Goal: Task Accomplishment & Management: Use online tool/utility

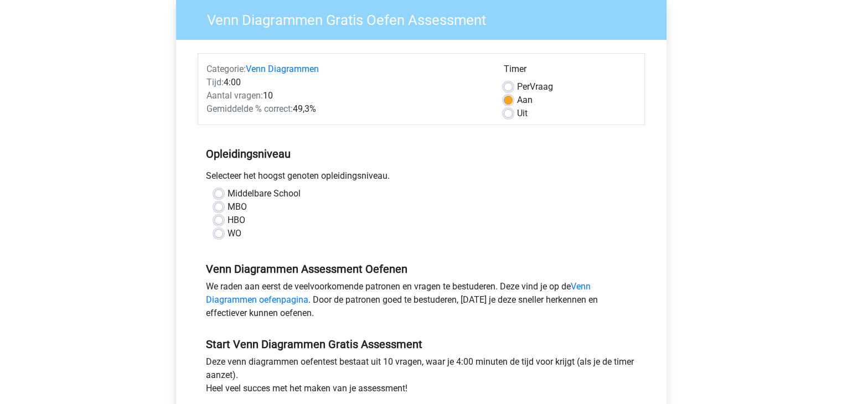
scroll to position [25, 0]
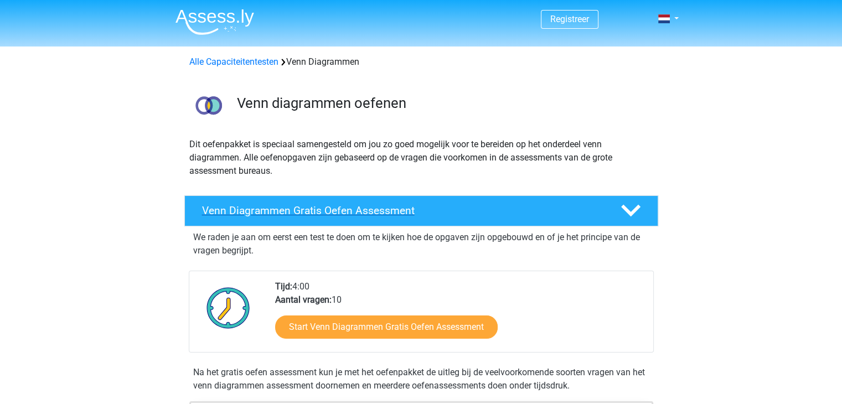
scroll to position [104, 0]
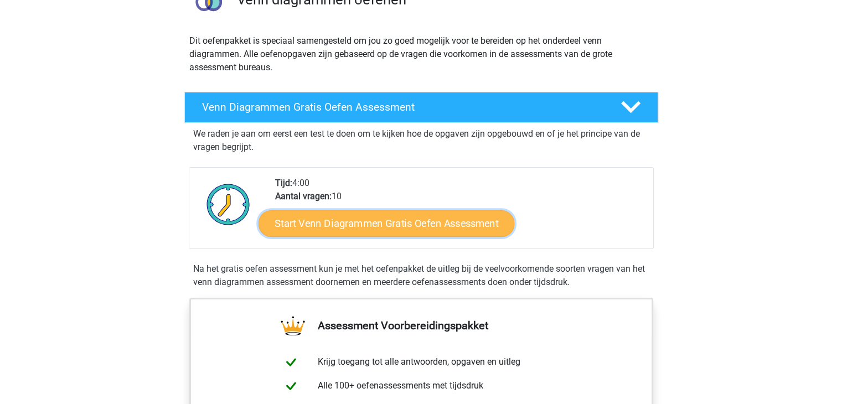
click at [329, 226] on link "Start Venn Diagrammen Gratis Oefen Assessment" at bounding box center [386, 223] width 256 height 27
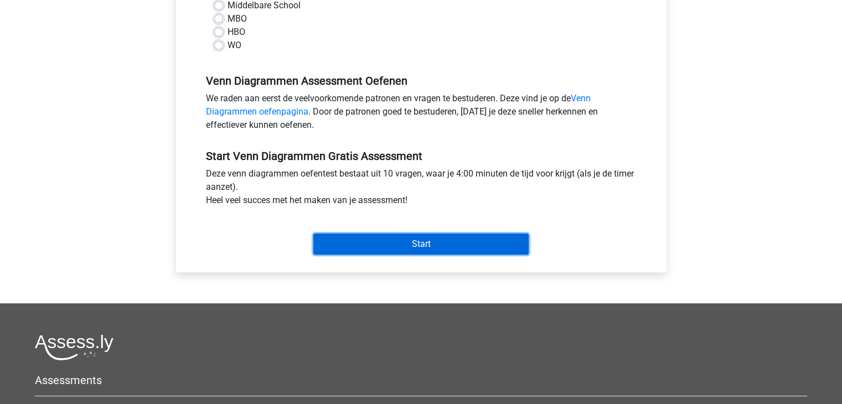
click at [345, 240] on input "Start" at bounding box center [420, 244] width 215 height 21
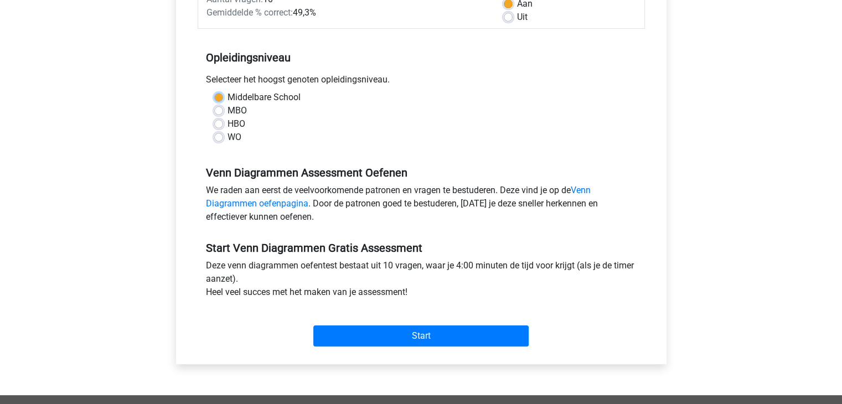
scroll to position [182, 0]
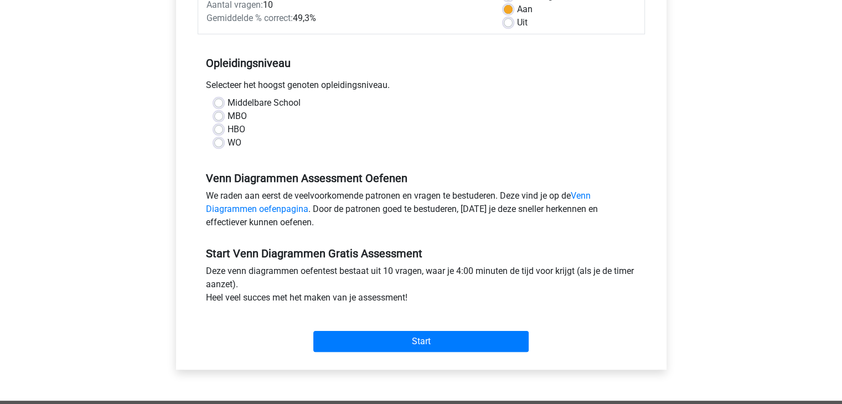
drag, startPoint x: 329, startPoint y: 287, endPoint x: 317, endPoint y: 235, distance: 53.3
click at [317, 235] on div "Start Venn Diagrammen Gratis Assessment Deze venn diagrammen oefentest bestaat …" at bounding box center [421, 295] width 447 height 123
click at [213, 100] on div "Middelbare School MBO HBO WO" at bounding box center [421, 122] width 431 height 53
click at [223, 106] on div "Middelbare School" at bounding box center [421, 102] width 414 height 13
click at [228, 104] on label "Middelbare School" at bounding box center [264, 102] width 73 height 13
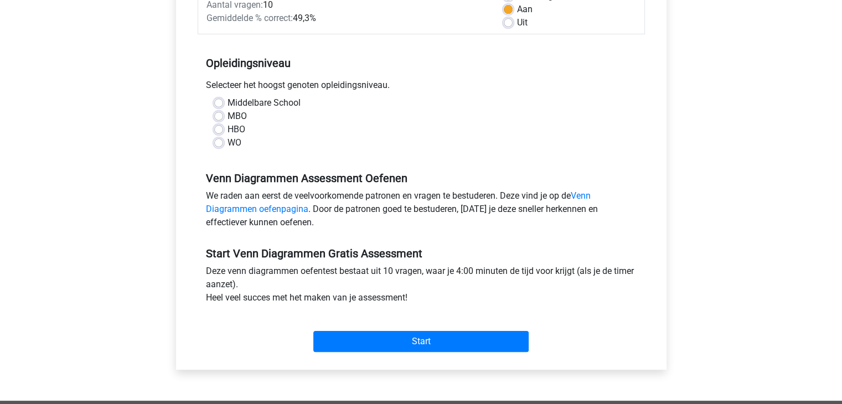
click at [220, 104] on input "Middelbare School" at bounding box center [218, 101] width 9 height 11
radio input "true"
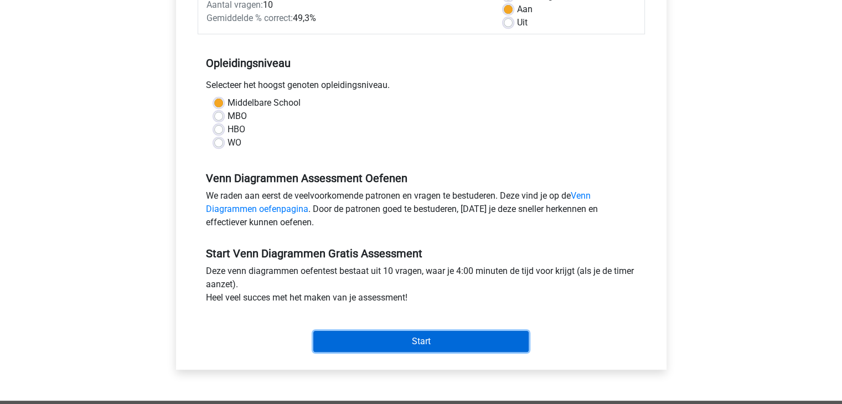
click at [401, 343] on input "Start" at bounding box center [420, 341] width 215 height 21
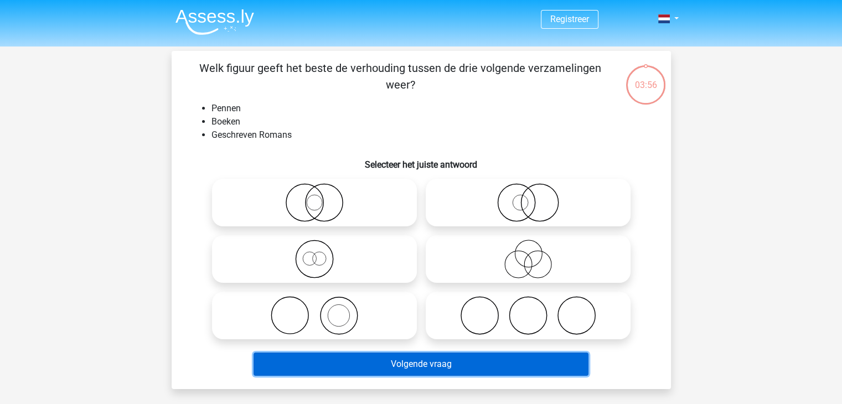
click at [392, 362] on button "Volgende vraag" at bounding box center [421, 364] width 335 height 23
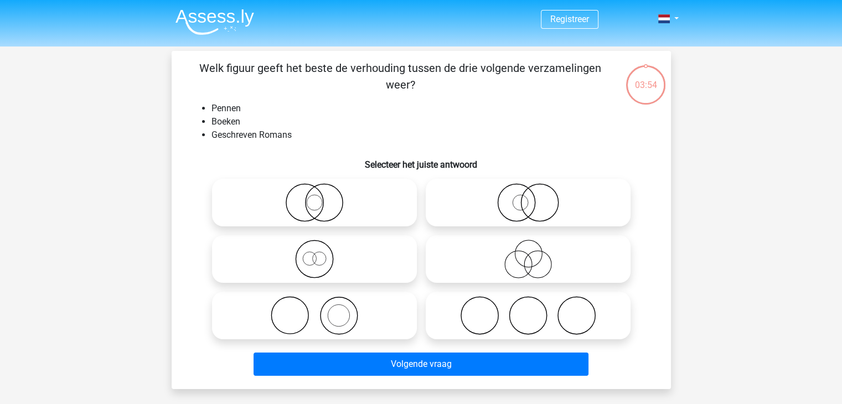
click at [297, 253] on icon at bounding box center [314, 259] width 196 height 39
click at [314, 253] on input "radio" at bounding box center [317, 249] width 7 height 7
radio input "true"
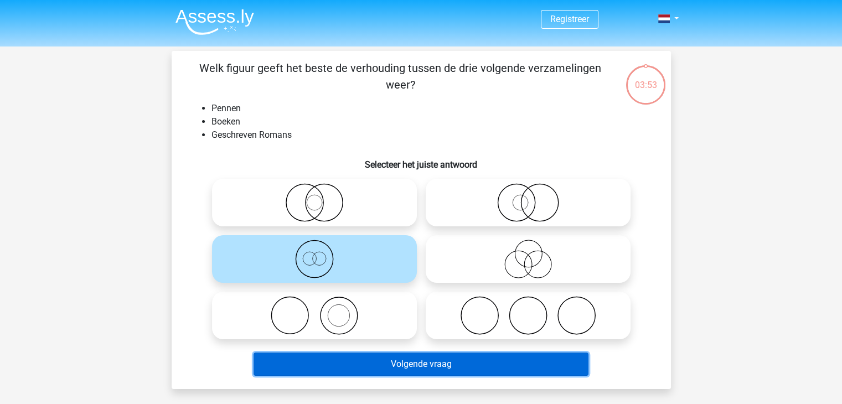
click at [365, 359] on button "Volgende vraag" at bounding box center [421, 364] width 335 height 23
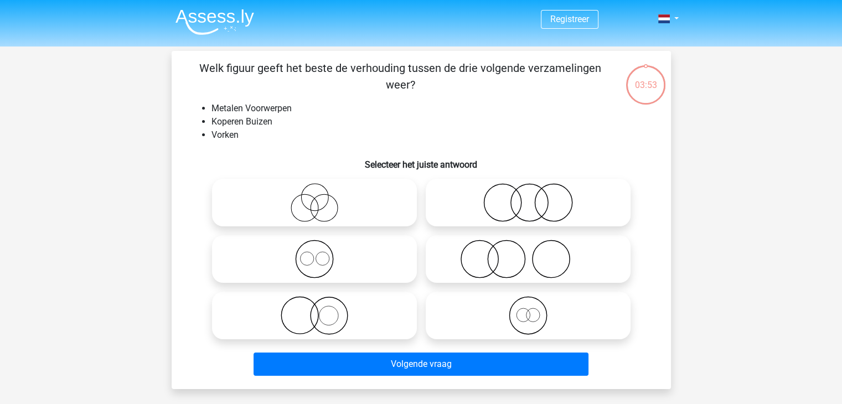
scroll to position [51, 0]
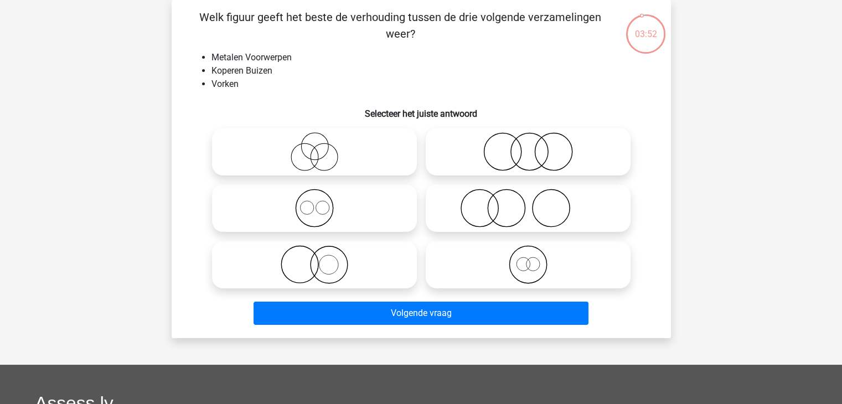
click at [303, 276] on icon at bounding box center [314, 264] width 196 height 39
click at [314, 259] on input "radio" at bounding box center [317, 255] width 7 height 7
radio input "true"
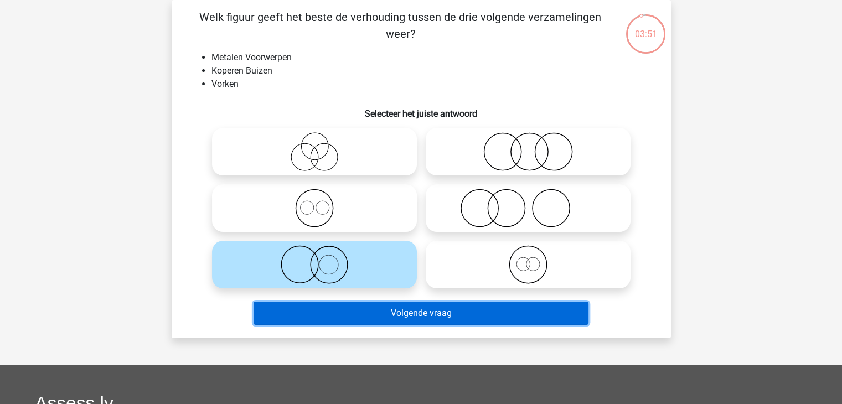
click at [342, 303] on button "Volgende vraag" at bounding box center [421, 313] width 335 height 23
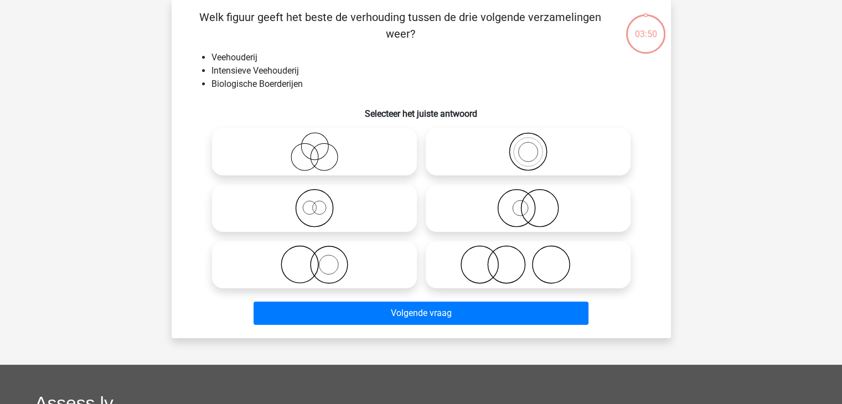
click at [324, 260] on icon at bounding box center [314, 264] width 196 height 39
click at [322, 259] on input "radio" at bounding box center [317, 255] width 7 height 7
radio input "true"
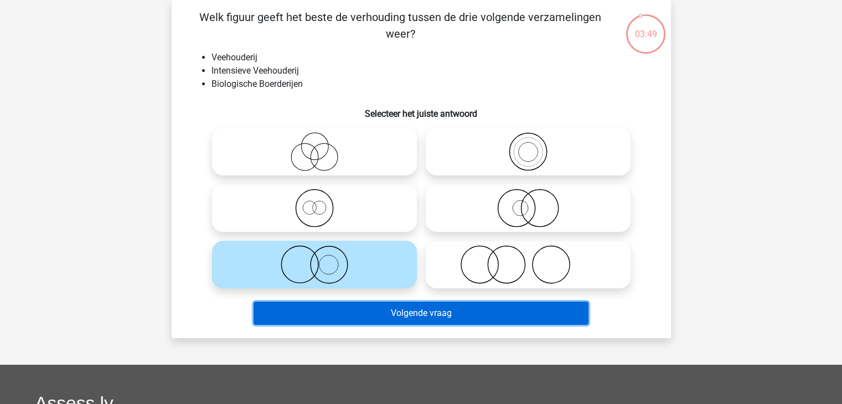
click at [343, 311] on button "Volgende vraag" at bounding box center [421, 313] width 335 height 23
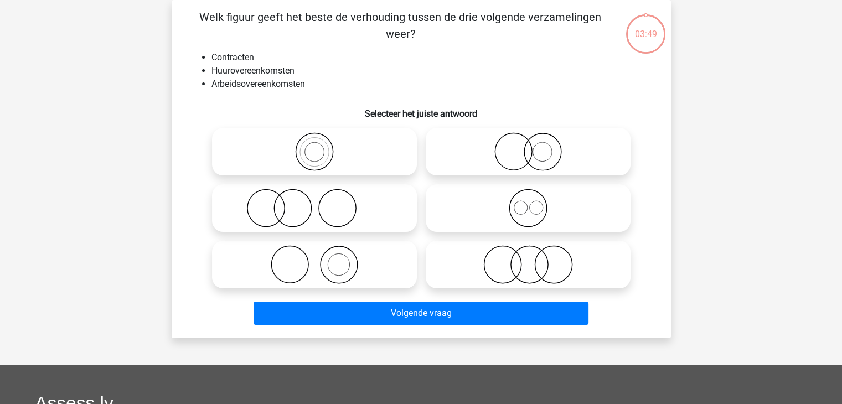
click at [523, 249] on icon at bounding box center [528, 264] width 196 height 39
click at [528, 252] on input "radio" at bounding box center [531, 255] width 7 height 7
radio input "true"
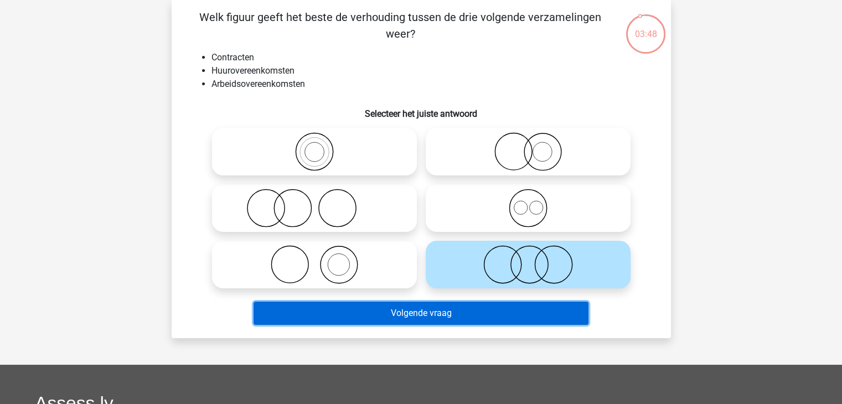
click at [465, 303] on button "Volgende vraag" at bounding box center [421, 313] width 335 height 23
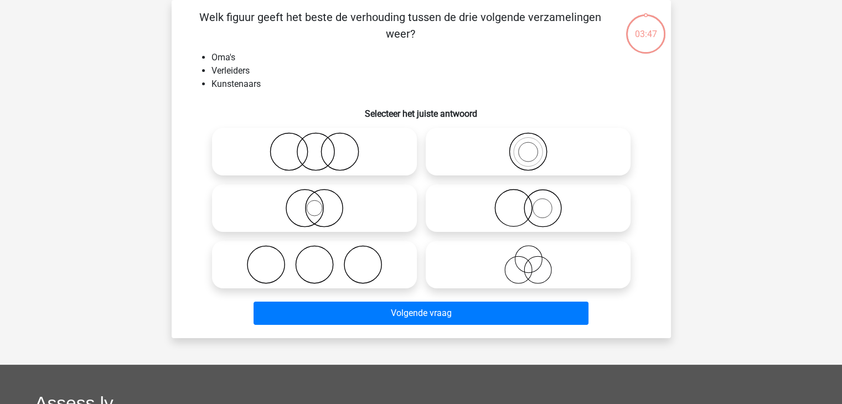
click at [513, 258] on icon at bounding box center [528, 264] width 196 height 39
click at [528, 258] on input "radio" at bounding box center [531, 255] width 7 height 7
radio input "true"
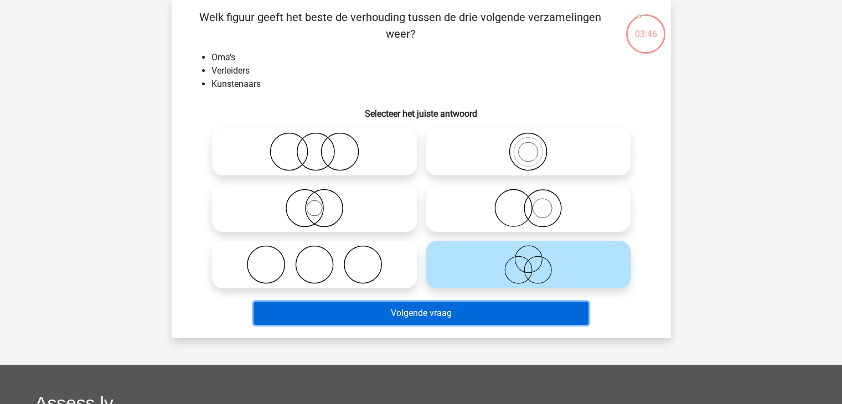
click at [438, 319] on button "Volgende vraag" at bounding box center [421, 313] width 335 height 23
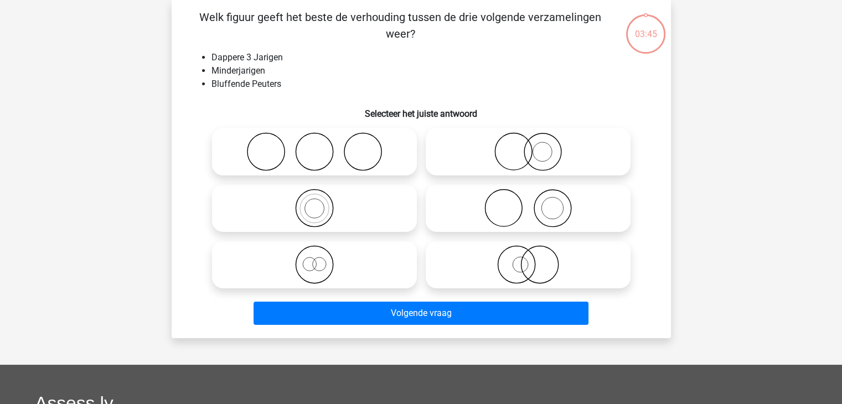
click at [556, 198] on circle at bounding box center [552, 209] width 22 height 22
click at [535, 198] on input "radio" at bounding box center [531, 198] width 7 height 7
radio input "true"
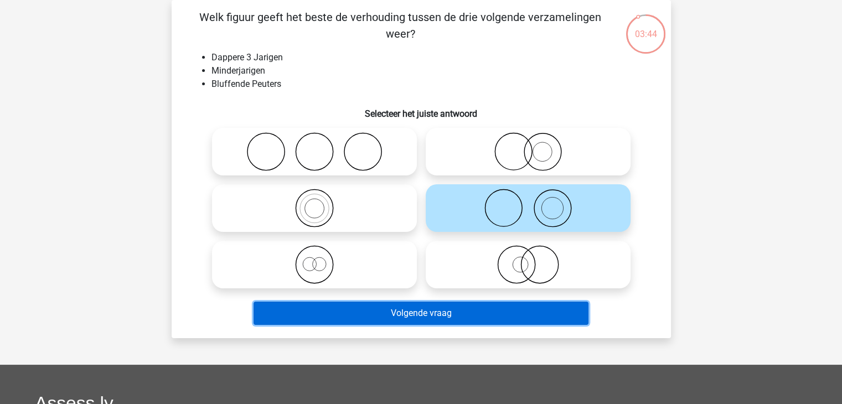
click at [476, 322] on button "Volgende vraag" at bounding box center [421, 313] width 335 height 23
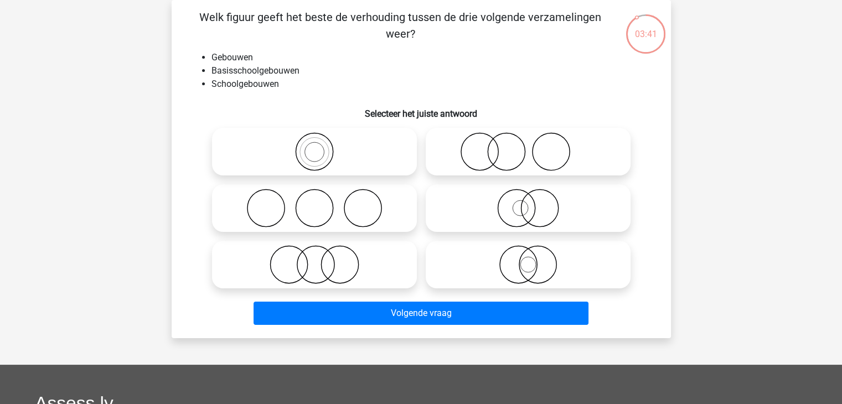
click at [519, 166] on icon at bounding box center [528, 151] width 196 height 39
click at [528, 146] on input "radio" at bounding box center [531, 142] width 7 height 7
radio input "true"
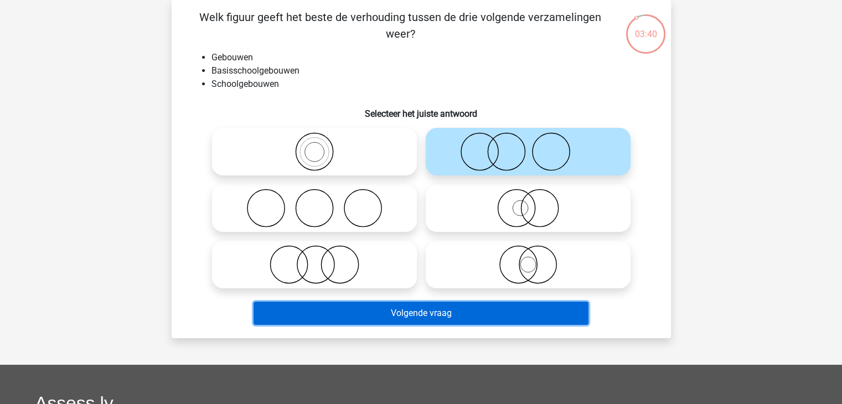
click at [439, 318] on button "Volgende vraag" at bounding box center [421, 313] width 335 height 23
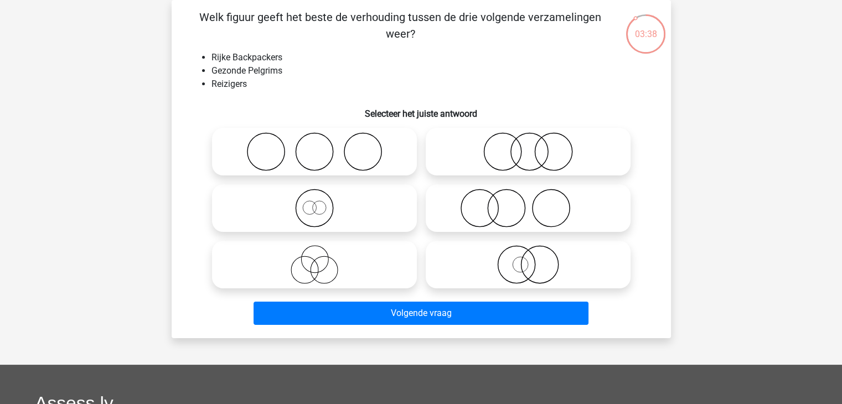
scroll to position [0, 0]
